Goal: Information Seeking & Learning: Learn about a topic

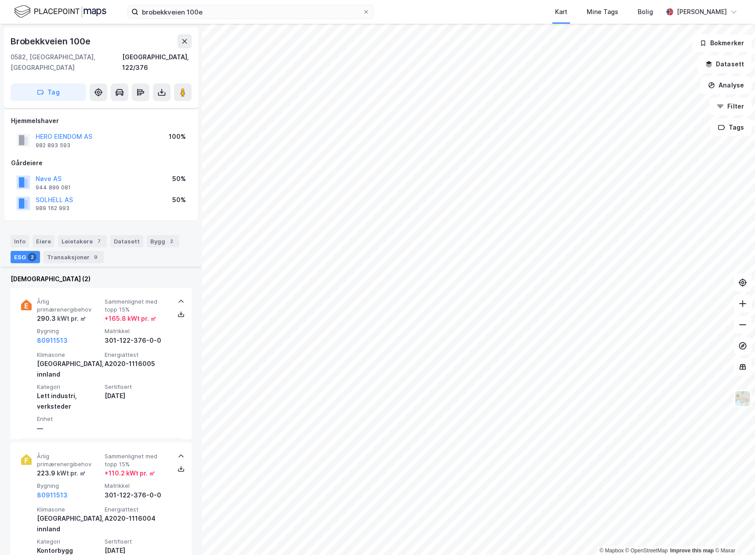
scroll to position [132, 0]
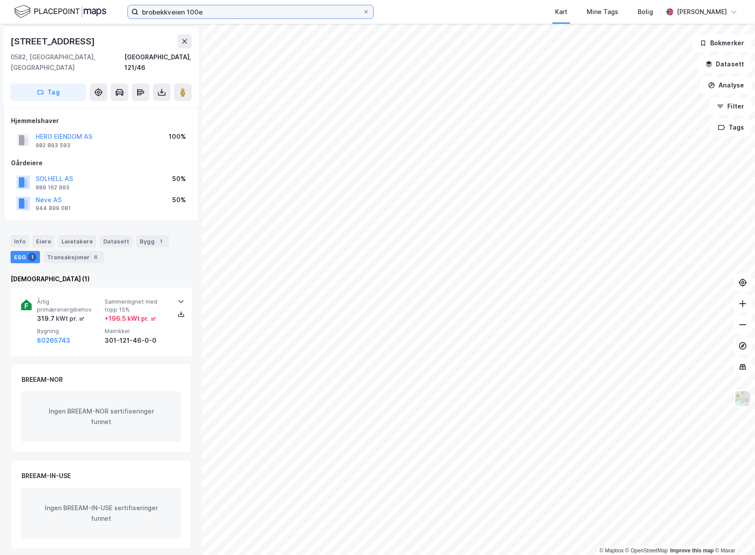
click at [248, 14] on input "brobekkveien 100e" at bounding box center [250, 11] width 224 height 13
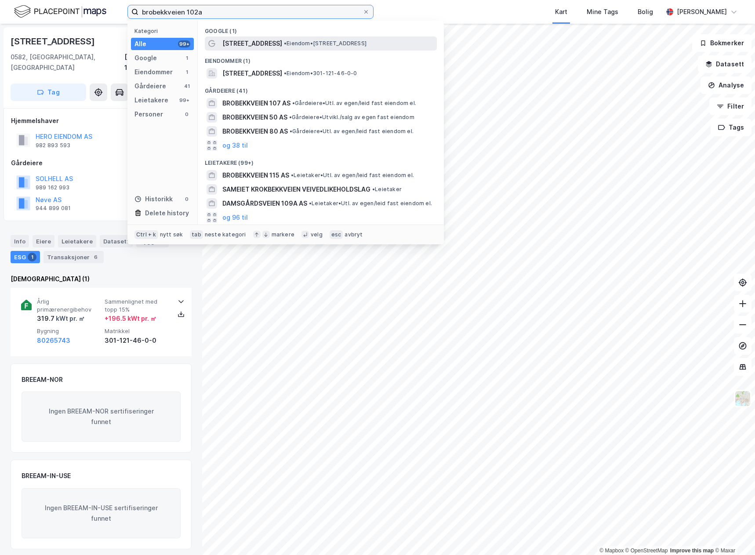
type input "brobekkveien 102a"
click at [243, 44] on span "[STREET_ADDRESS]" at bounding box center [252, 43] width 60 height 11
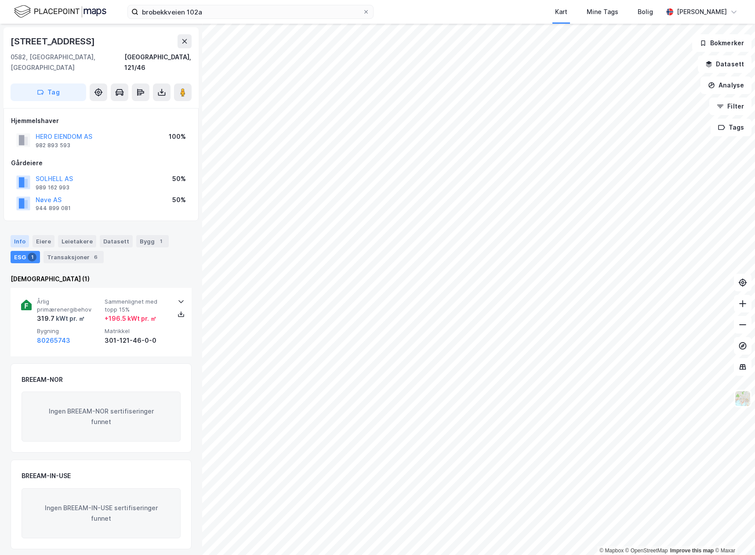
click at [20, 235] on div "Info" at bounding box center [20, 241] width 18 height 12
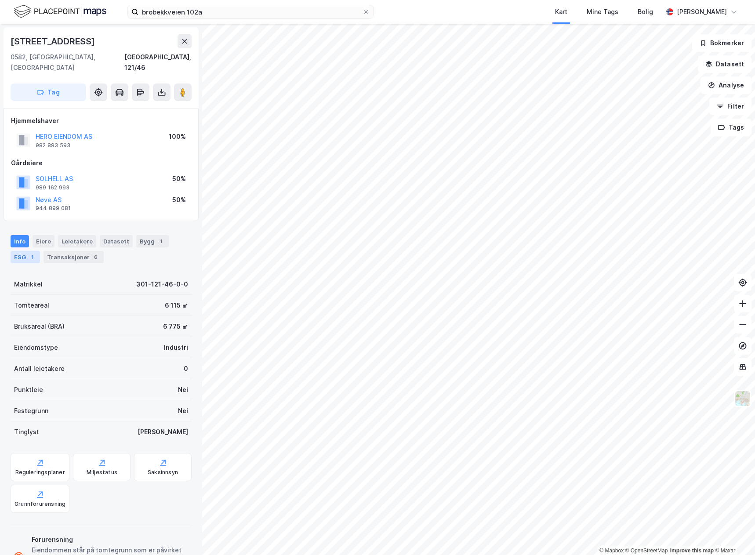
click at [14, 251] on div "ESG 1" at bounding box center [25, 257] width 29 height 12
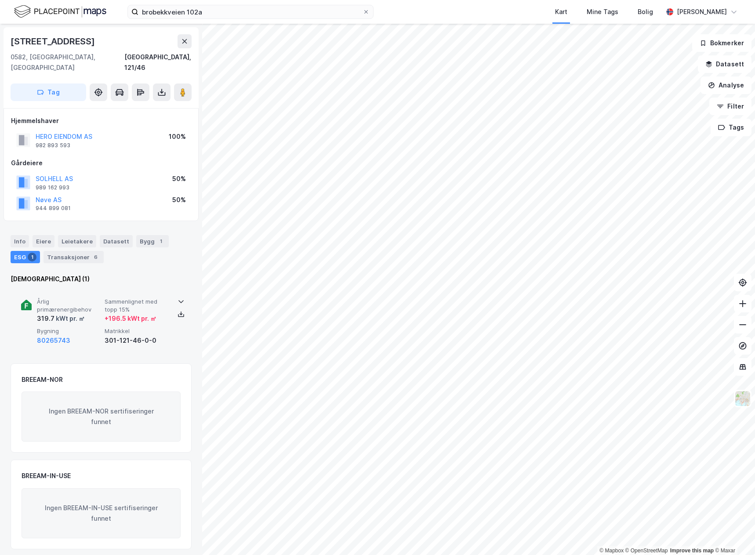
click at [91, 327] on span "Bygning" at bounding box center [69, 330] width 64 height 7
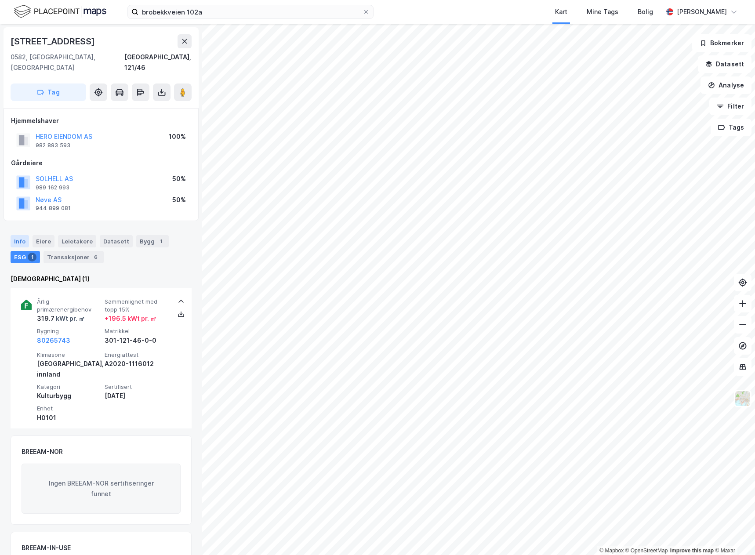
click at [22, 235] on div "Info" at bounding box center [20, 241] width 18 height 12
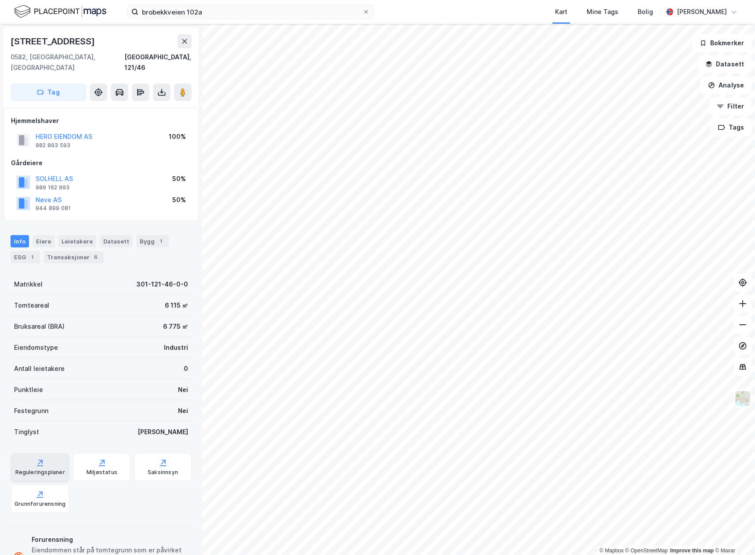
click at [47, 455] on div "Reguleringsplaner" at bounding box center [40, 467] width 59 height 28
click at [166, 84] on button at bounding box center [162, 93] width 18 height 18
click at [149, 103] on div "Last ned grunnbok" at bounding box center [124, 110] width 94 height 14
click at [113, 456] on div "Miljøstatus" at bounding box center [102, 467] width 58 height 28
click at [55, 487] on div "Grunnforurensning" at bounding box center [40, 499] width 59 height 28
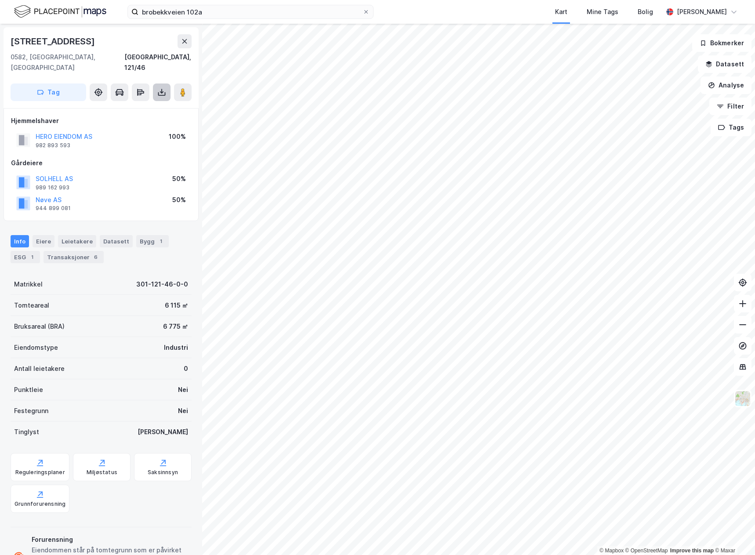
click at [158, 86] on button at bounding box center [162, 93] width 18 height 18
click at [157, 120] on div "Last ned matrikkelrapport" at bounding box center [129, 123] width 73 height 7
click at [21, 251] on div "ESG 1" at bounding box center [25, 257] width 29 height 12
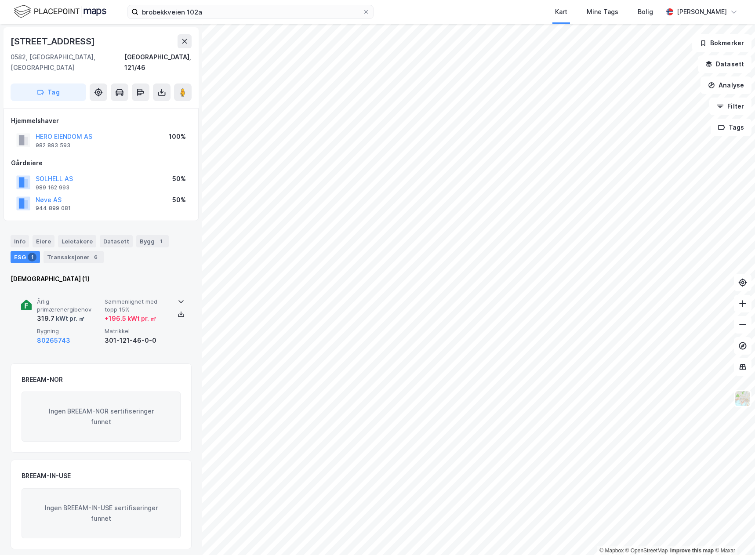
click at [88, 336] on div "Årlig primærenergibehov 319.7 kWt pr. ㎡ Sammenlignet med topp 15% + 196.5 kWt p…" at bounding box center [101, 322] width 160 height 68
